Goal: Check status: Check status

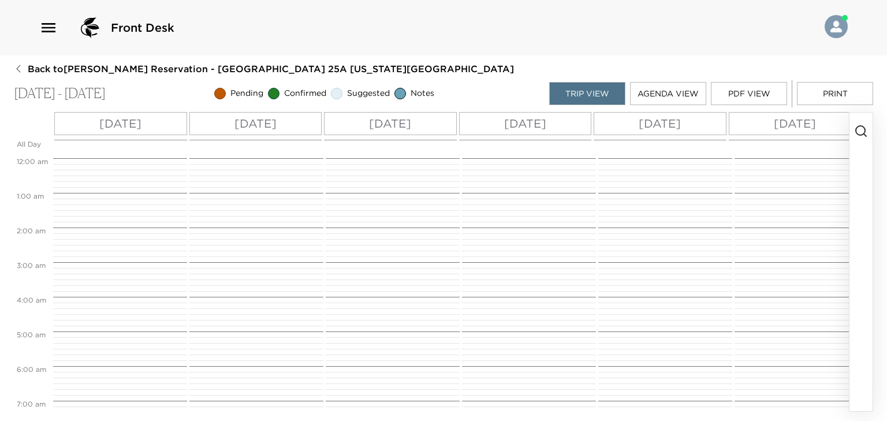
scroll to position [588, 0]
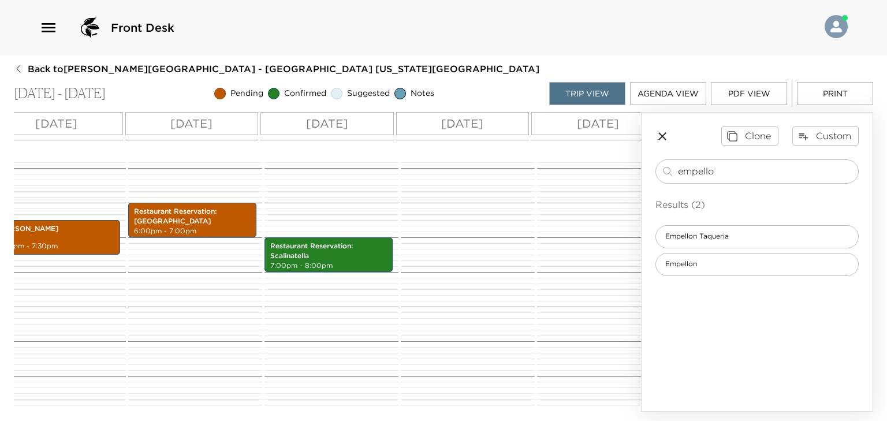
scroll to position [0, 783]
